Goal: Transaction & Acquisition: Book appointment/travel/reservation

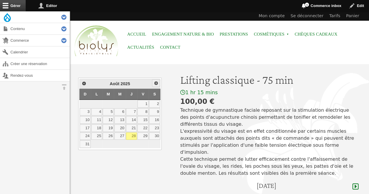
click at [157, 85] on link "Suivant" at bounding box center [156, 83] width 8 height 8
click at [144, 111] on link "12" at bounding box center [142, 112] width 11 height 8
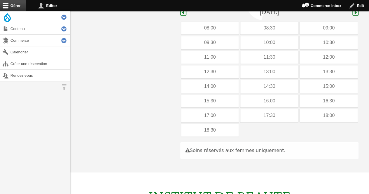
scroll to position [174, 0]
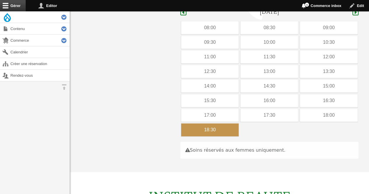
click at [218, 124] on div "18:30" at bounding box center [210, 129] width 58 height 13
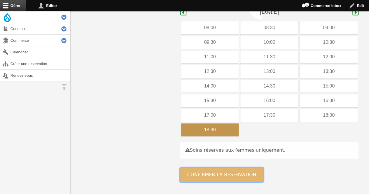
click at [208, 168] on button "Confirmer la réservation" at bounding box center [221, 175] width 83 height 14
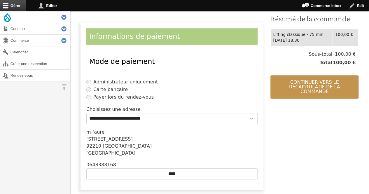
scroll to position [155, 0]
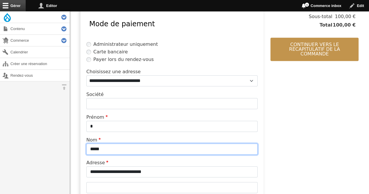
click at [125, 146] on input "*****" at bounding box center [171, 149] width 171 height 11
type input "*"
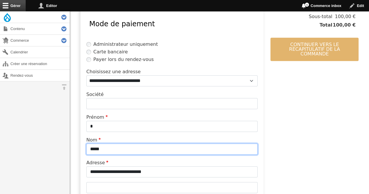
type input "*****"
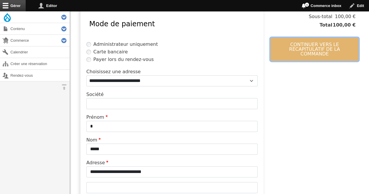
click at [299, 52] on button "Continuer vers le récapitulatif de la commande" at bounding box center [314, 49] width 88 height 23
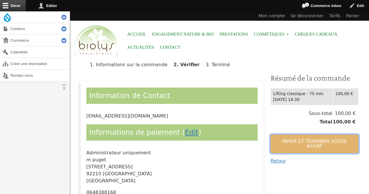
click at [290, 142] on button "Payer et terminer votre achat" at bounding box center [314, 143] width 88 height 19
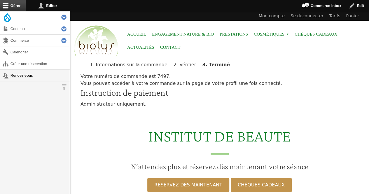
click at [21, 78] on link "Rendez-vous" at bounding box center [35, 75] width 70 height 11
